Goal: Task Accomplishment & Management: Manage account settings

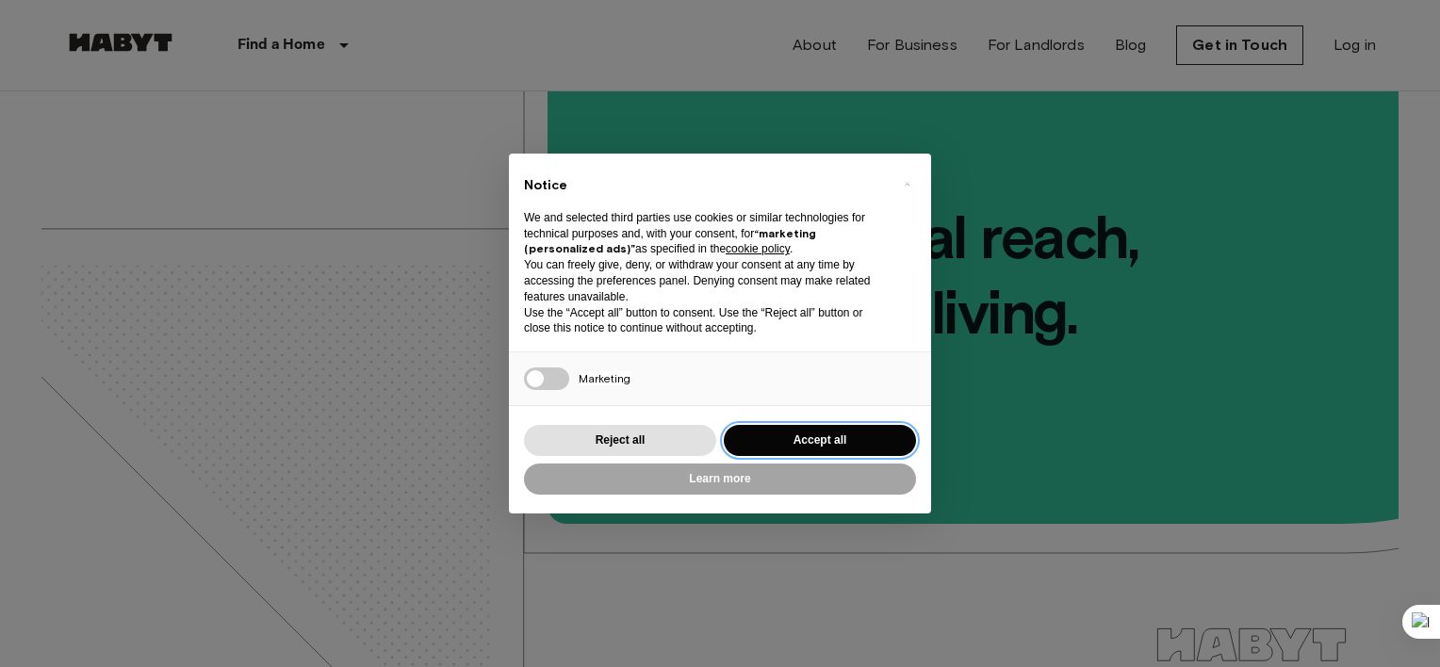
click at [833, 441] on button "Accept all" at bounding box center [820, 440] width 192 height 31
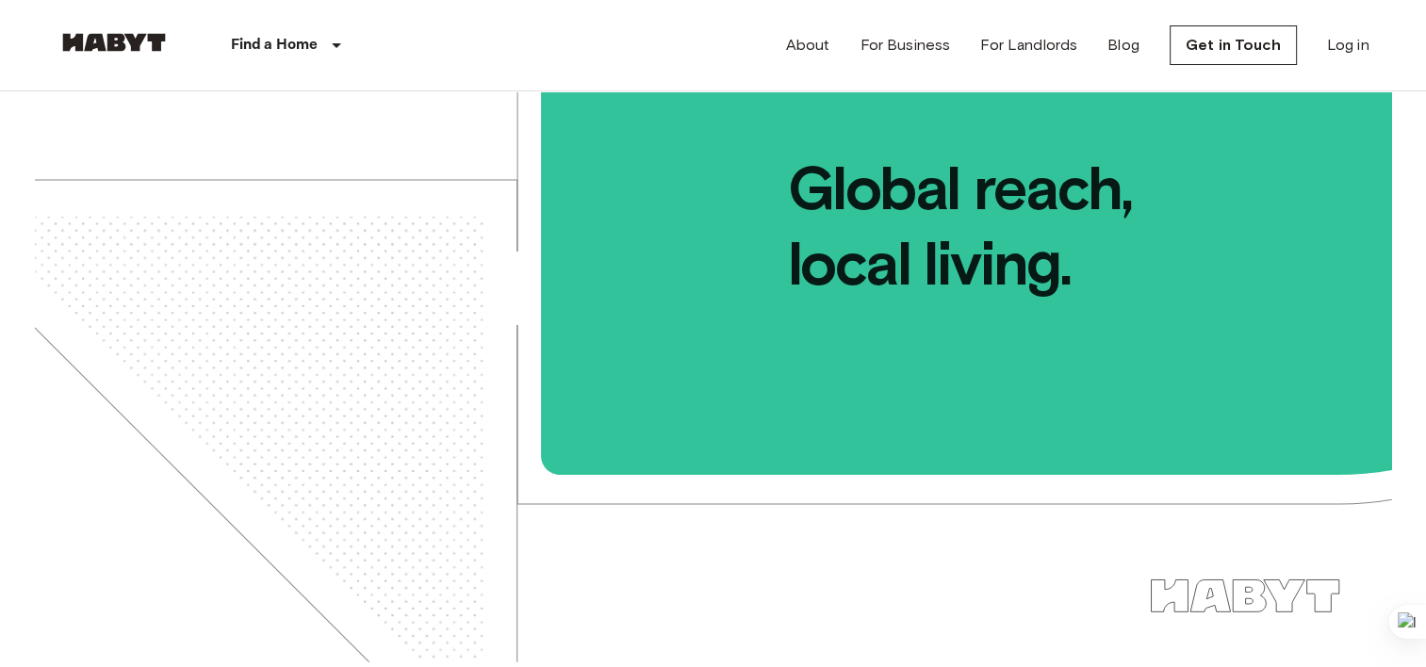
scroll to position [32, 0]
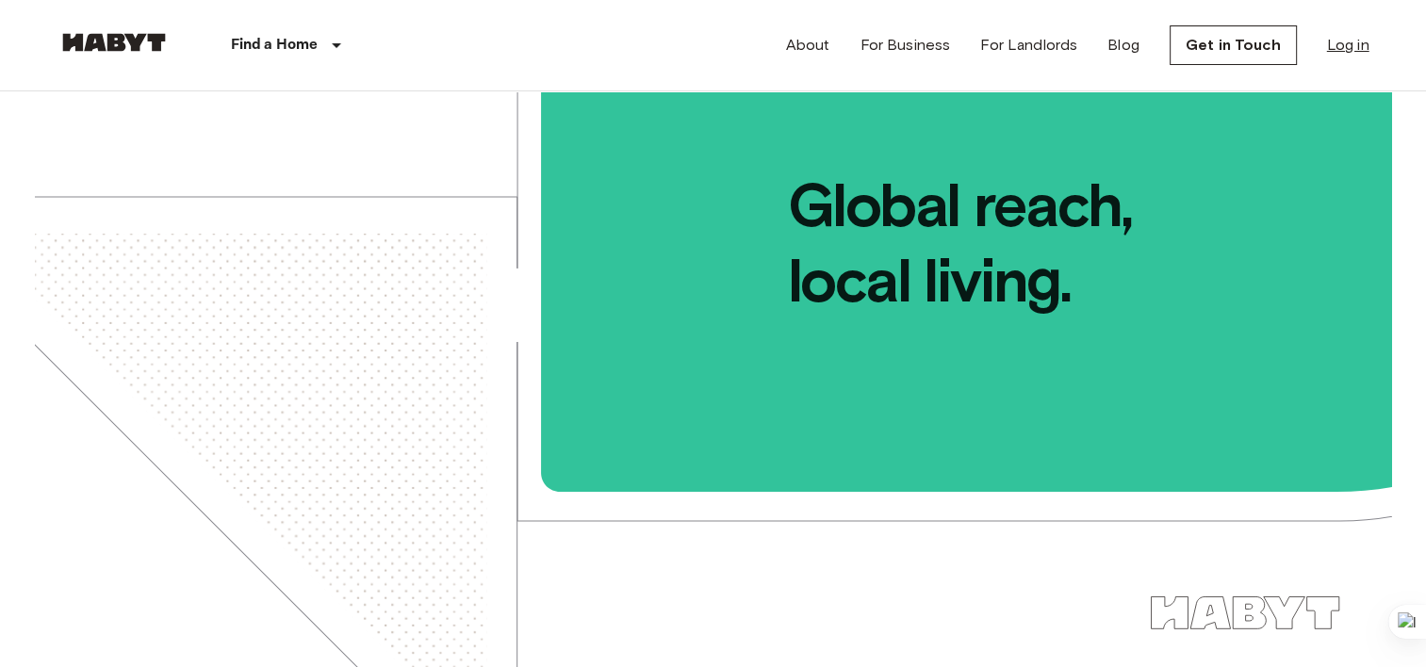
click at [1354, 43] on link "Log in" at bounding box center [1348, 45] width 42 height 23
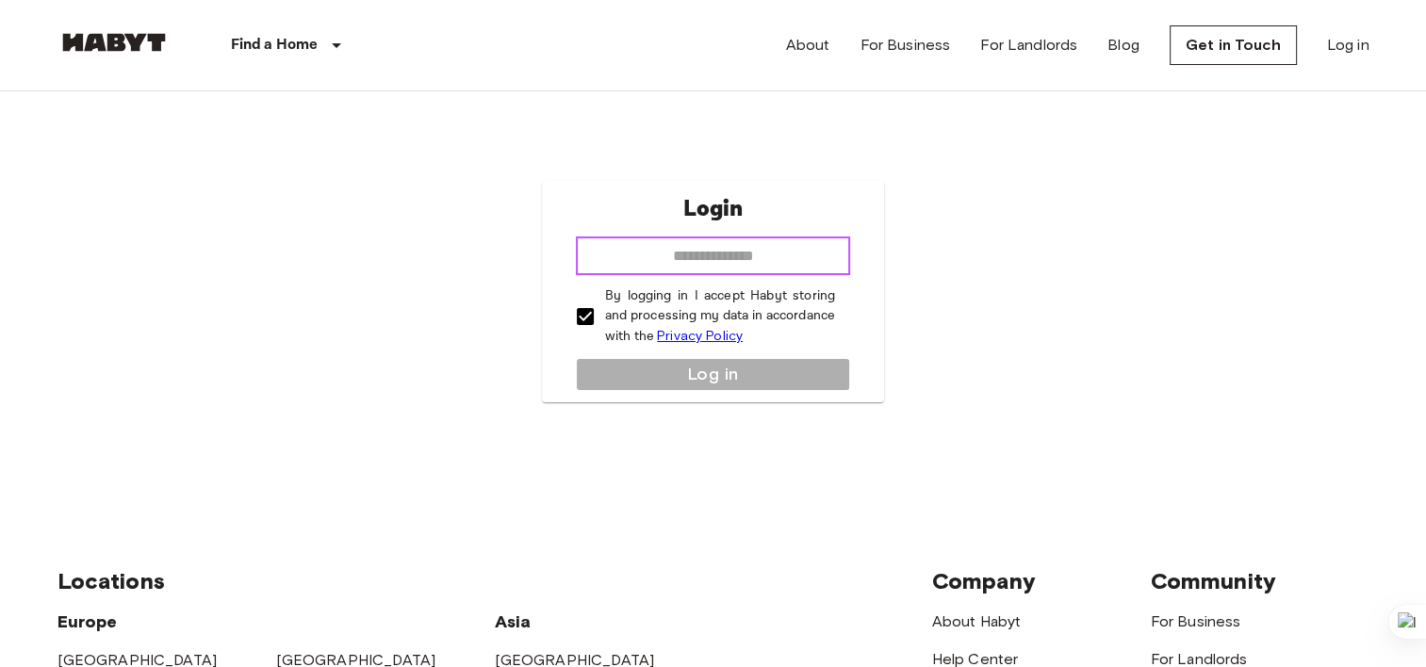
click at [751, 253] on input "email" at bounding box center [713, 256] width 274 height 38
type input "**********"
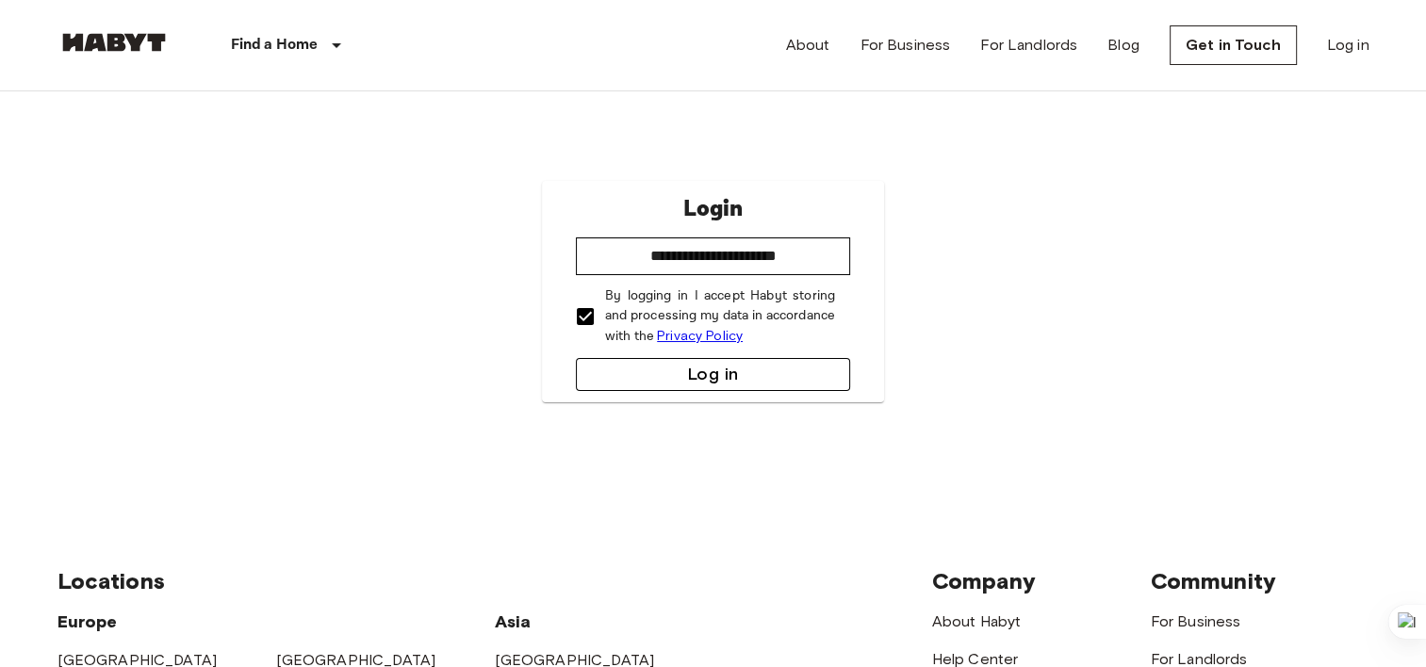
click at [778, 382] on button "Log in" at bounding box center [713, 374] width 274 height 33
